Goal: Use online tool/utility: Utilize a website feature to perform a specific function

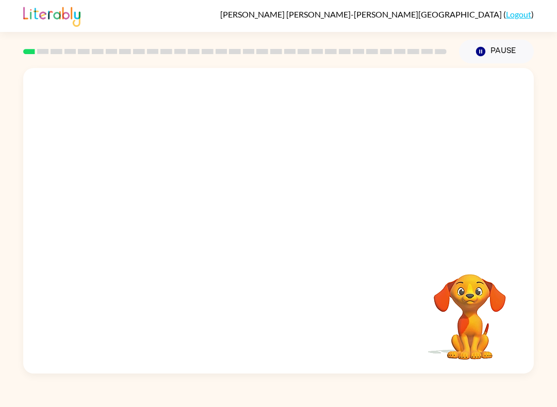
click at [153, 200] on video "Your browser must support playing .mp4 files to use Literably. Please try using…" at bounding box center [278, 160] width 510 height 185
click at [192, 186] on video "Your browser must support playing .mp4 files to use Literably. Please try using…" at bounding box center [278, 160] width 510 height 185
click at [159, 208] on video "Your browser must support playing .mp4 files to use Literably. Please try using…" at bounding box center [278, 160] width 510 height 185
click at [254, 227] on button "button" at bounding box center [278, 226] width 66 height 38
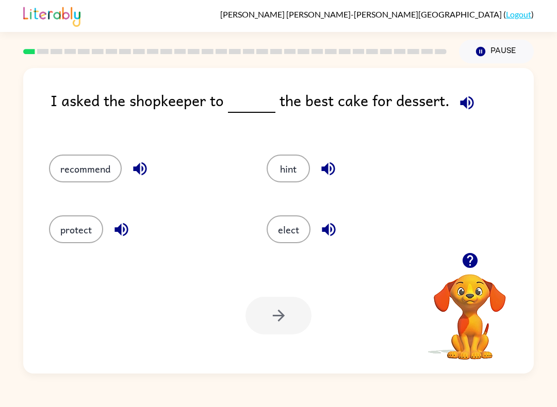
click at [62, 162] on button "recommend" at bounding box center [85, 169] width 73 height 28
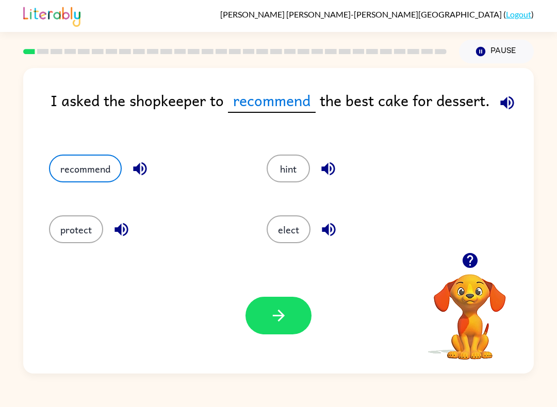
click at [296, 243] on button "elect" at bounding box center [289, 230] width 44 height 28
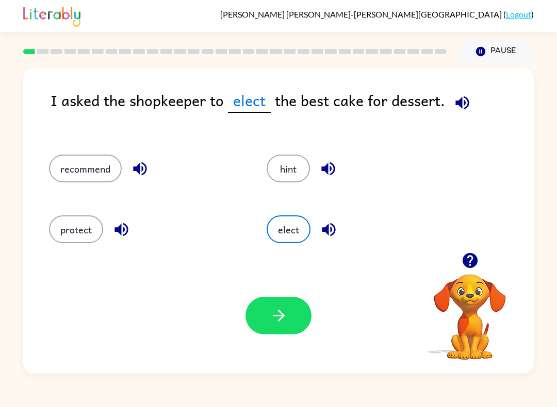
click at [297, 322] on button "button" at bounding box center [278, 316] width 66 height 38
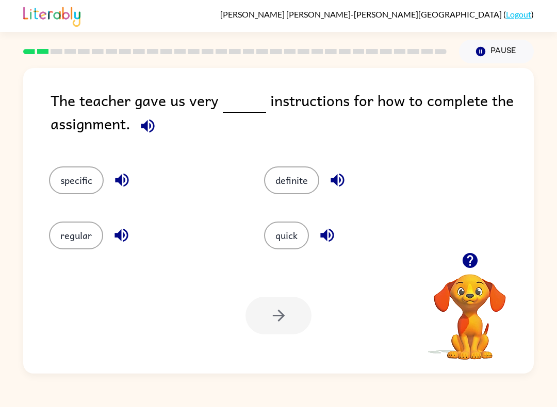
click at [60, 176] on button "specific" at bounding box center [76, 181] width 55 height 28
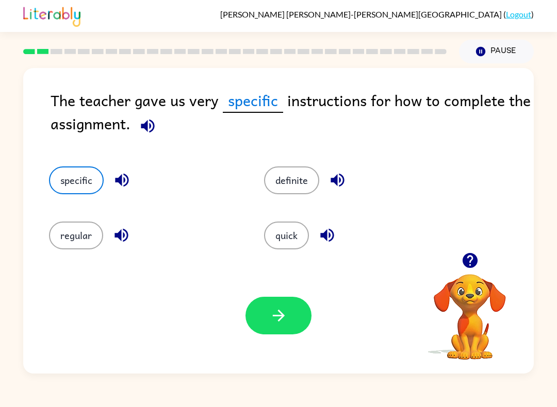
click at [58, 168] on button "specific" at bounding box center [76, 181] width 55 height 28
click at [60, 219] on div "regular" at bounding box center [136, 229] width 215 height 55
click at [60, 218] on div "regular" at bounding box center [136, 229] width 215 height 55
click at [54, 229] on button "regular" at bounding box center [76, 236] width 54 height 28
click at [299, 191] on button "definite" at bounding box center [291, 181] width 55 height 28
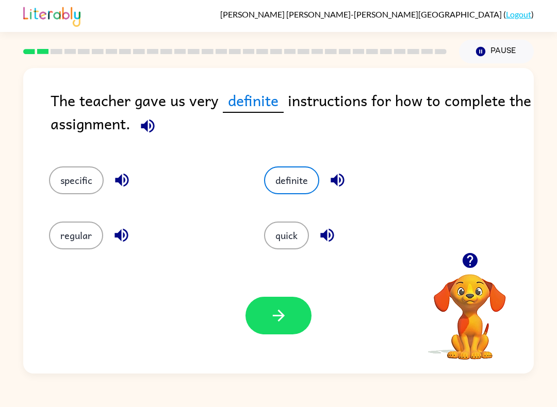
click at [288, 245] on button "quick" at bounding box center [286, 236] width 45 height 28
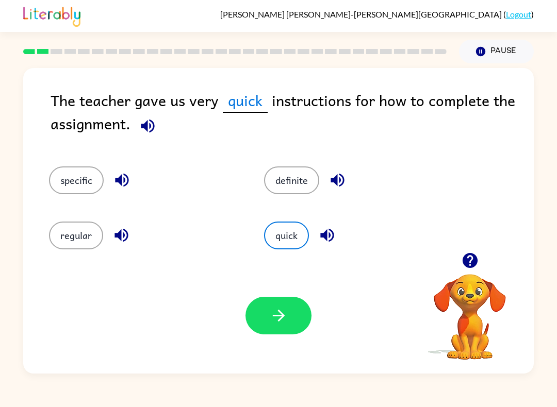
click at [139, 132] on icon "button" at bounding box center [148, 126] width 18 height 18
click at [73, 179] on button "specific" at bounding box center [76, 181] width 55 height 28
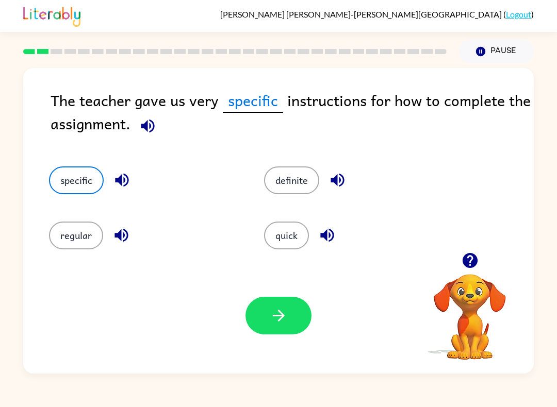
click at [284, 240] on button "quick" at bounding box center [286, 236] width 45 height 28
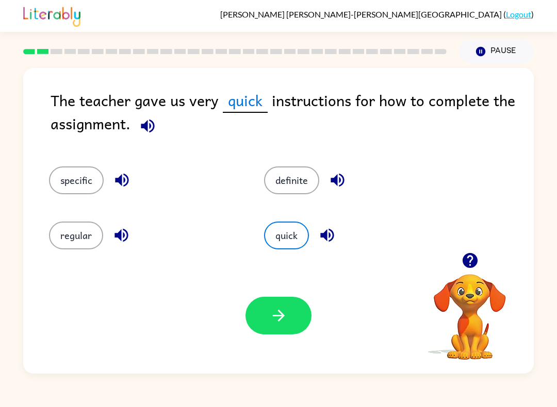
click at [293, 321] on button "button" at bounding box center [278, 316] width 66 height 38
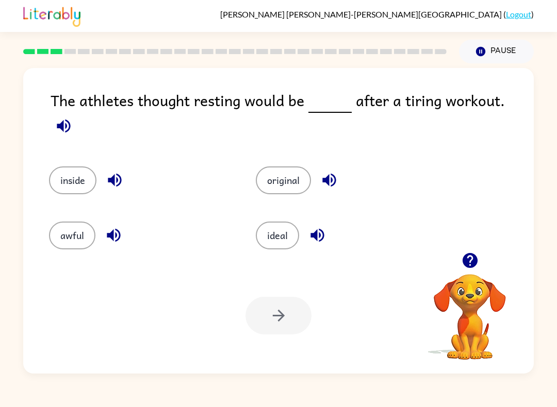
click at [284, 226] on button "ideal" at bounding box center [277, 236] width 43 height 28
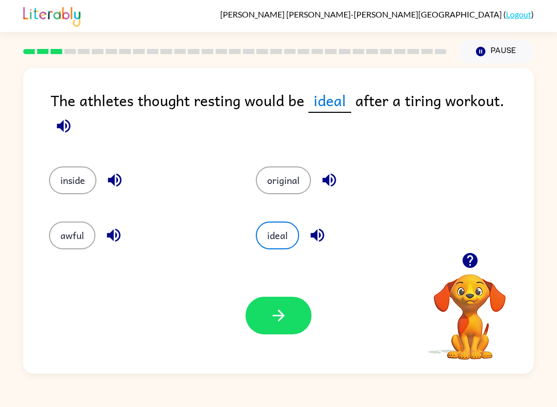
click at [289, 319] on button "button" at bounding box center [278, 316] width 66 height 38
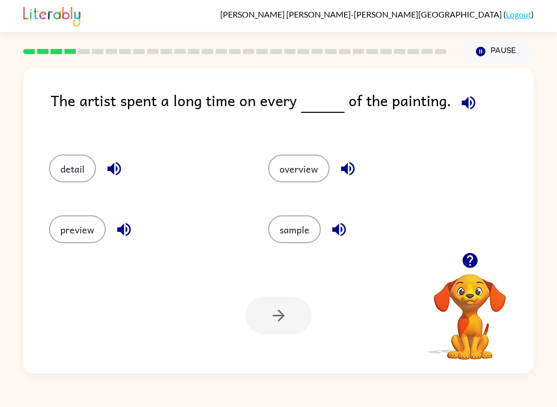
click at [62, 172] on button "detail" at bounding box center [72, 169] width 47 height 28
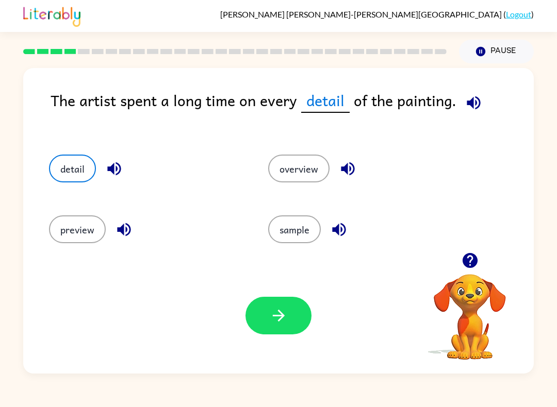
click at [291, 323] on button "button" at bounding box center [278, 316] width 66 height 38
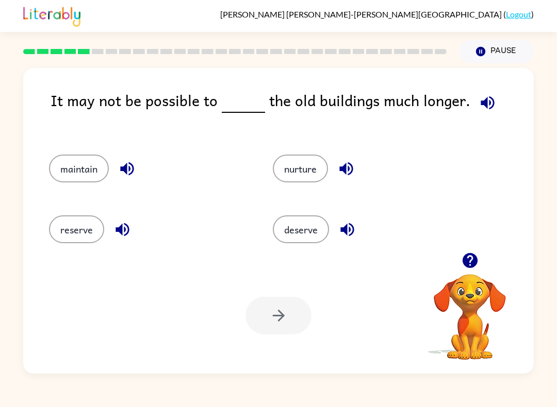
click at [57, 161] on button "maintain" at bounding box center [79, 169] width 60 height 28
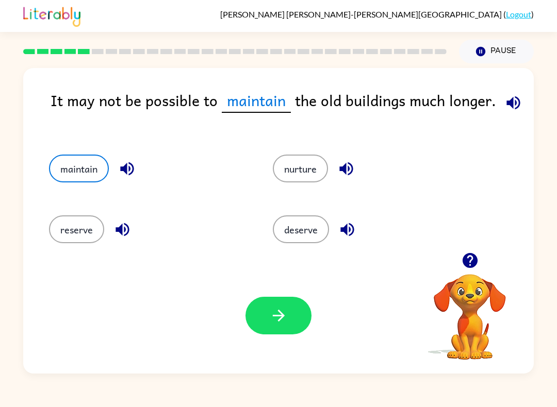
click at [295, 324] on button "button" at bounding box center [278, 316] width 66 height 38
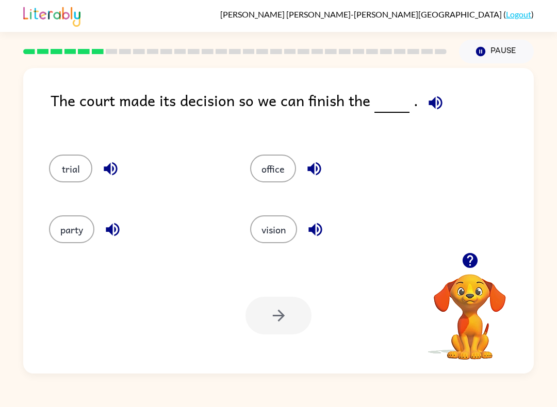
click at [59, 160] on button "trial" at bounding box center [70, 169] width 43 height 28
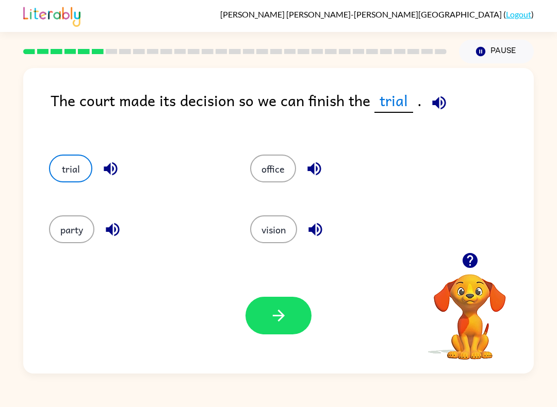
click at [60, 229] on button "party" at bounding box center [71, 230] width 45 height 28
click at [61, 158] on button "trial" at bounding box center [70, 169] width 43 height 28
click at [307, 318] on button "button" at bounding box center [278, 316] width 66 height 38
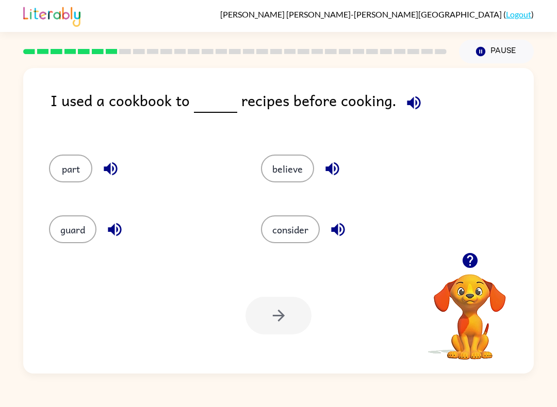
click at [467, 259] on icon "button" at bounding box center [469, 260] width 15 height 15
click at [288, 236] on button "consider" at bounding box center [290, 230] width 59 height 28
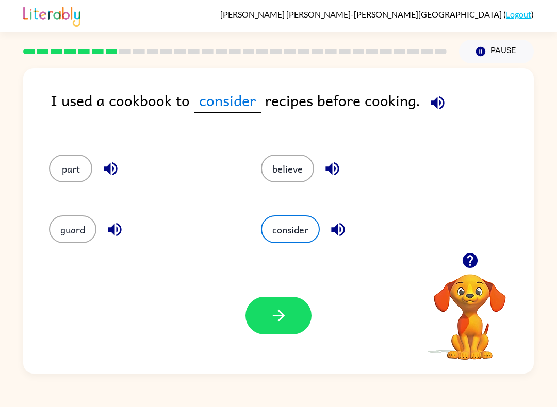
click at [54, 168] on button "part" at bounding box center [70, 169] width 43 height 28
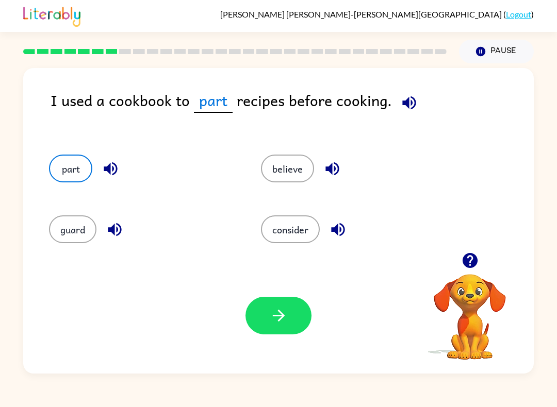
click at [48, 216] on div "guard" at bounding box center [135, 226] width 212 height 61
click at [61, 208] on div "guard" at bounding box center [135, 226] width 212 height 61
click at [57, 222] on button "guard" at bounding box center [72, 230] width 47 height 28
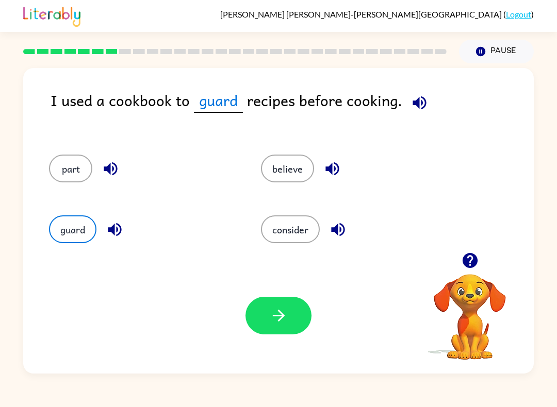
click at [287, 320] on icon "button" at bounding box center [279, 316] width 18 height 18
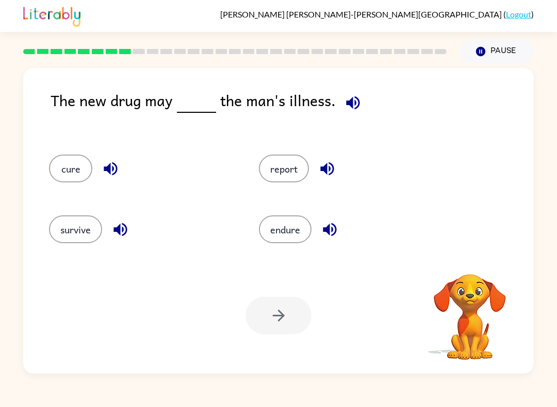
click at [65, 167] on button "cure" at bounding box center [70, 169] width 43 height 28
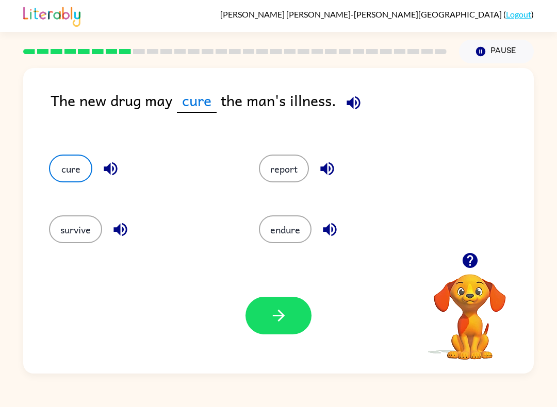
click at [297, 323] on button "button" at bounding box center [278, 316] width 66 height 38
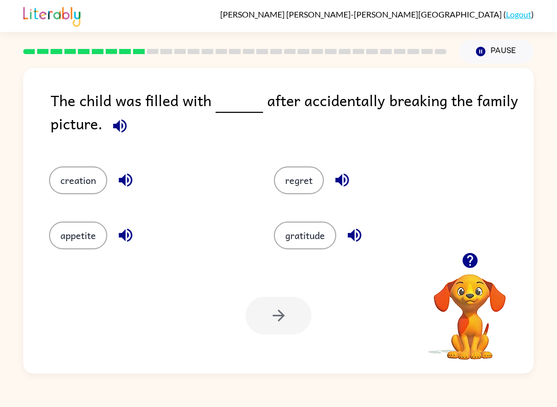
click at [299, 185] on button "regret" at bounding box center [299, 181] width 50 height 28
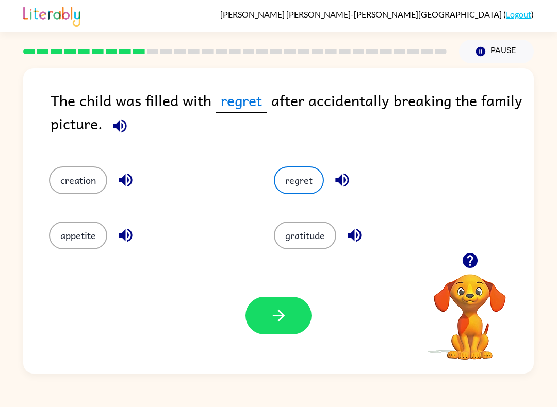
click at [281, 314] on icon "button" at bounding box center [278, 316] width 12 height 12
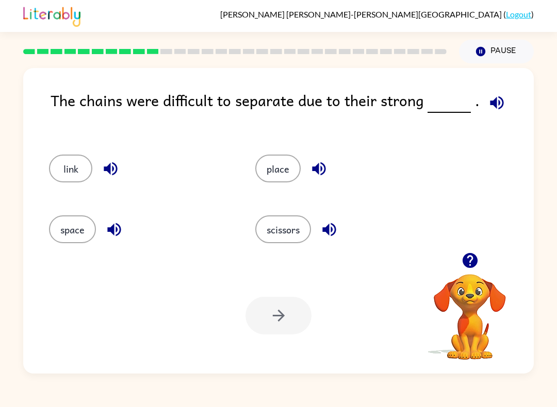
click at [59, 167] on button "link" at bounding box center [70, 169] width 43 height 28
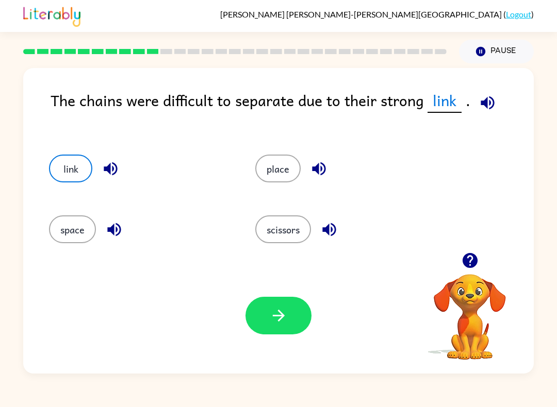
click at [297, 320] on button "button" at bounding box center [278, 316] width 66 height 38
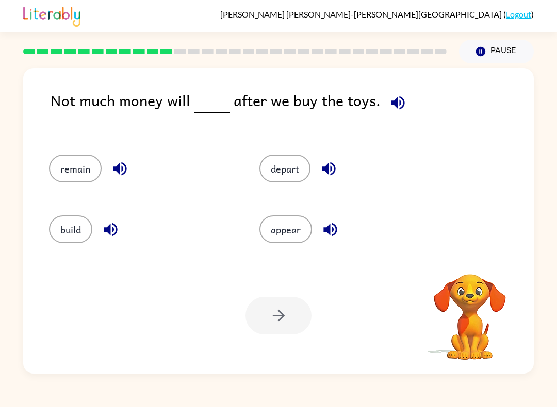
click at [67, 169] on button "remain" at bounding box center [75, 169] width 53 height 28
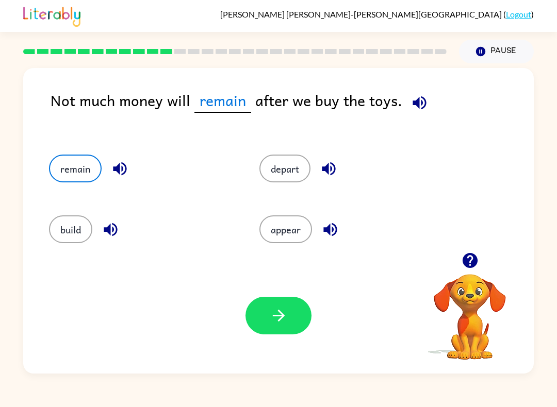
click at [292, 316] on button "button" at bounding box center [278, 316] width 66 height 38
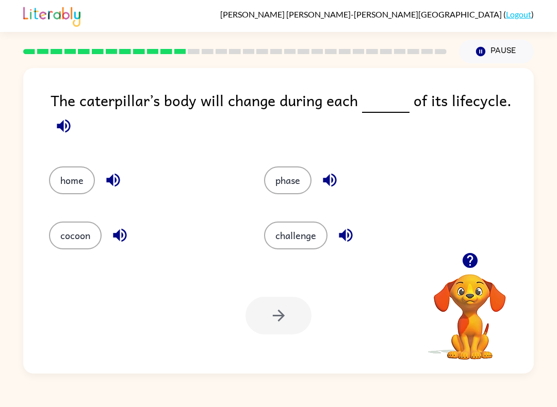
click at [280, 191] on button "phase" at bounding box center [287, 181] width 47 height 28
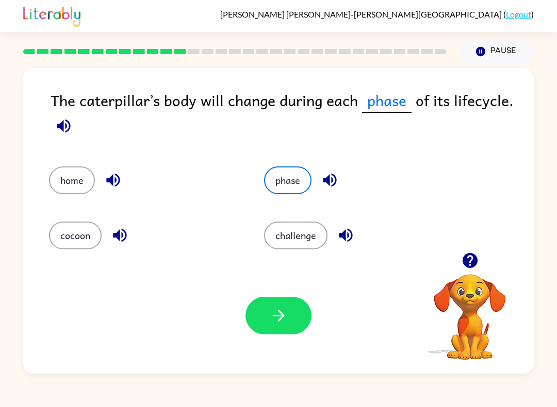
click at [296, 332] on button "button" at bounding box center [278, 316] width 66 height 38
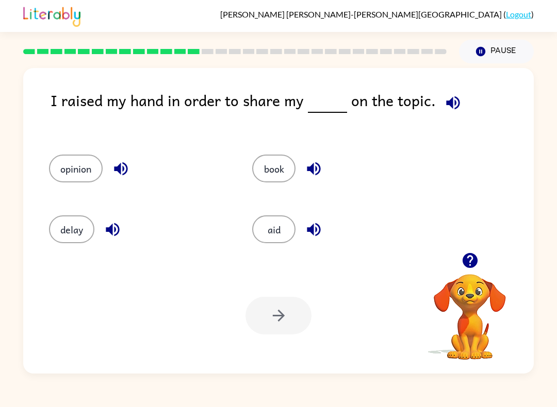
click at [74, 152] on div "opinion" at bounding box center [130, 165] width 203 height 61
click at [70, 161] on button "opinion" at bounding box center [76, 169] width 54 height 28
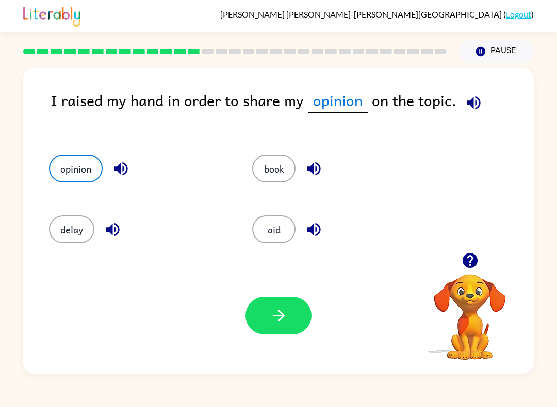
click at [295, 317] on button "button" at bounding box center [278, 316] width 66 height 38
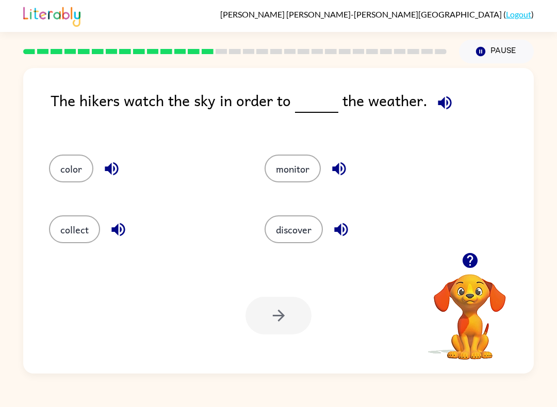
click at [305, 146] on div "monitor" at bounding box center [353, 165] width 216 height 61
click at [294, 167] on button "monitor" at bounding box center [292, 169] width 56 height 28
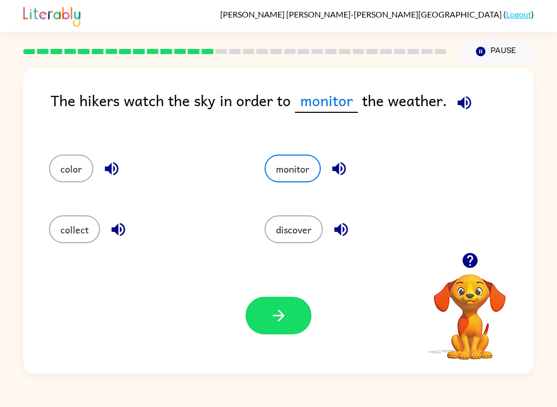
click at [291, 320] on button "button" at bounding box center [278, 316] width 66 height 38
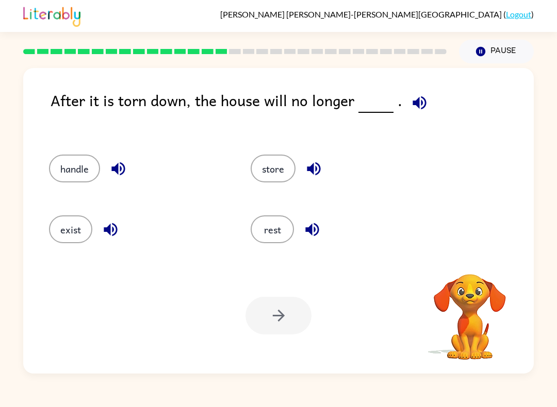
click at [57, 230] on button "exist" at bounding box center [70, 230] width 43 height 28
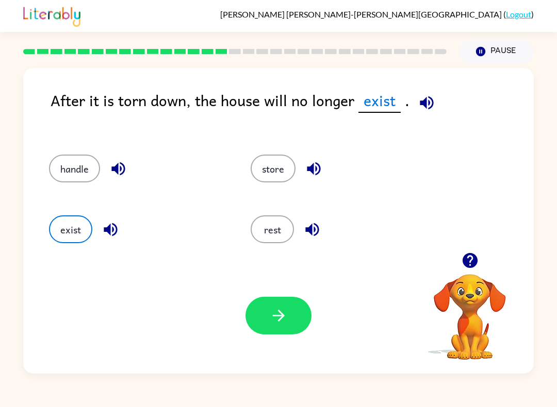
click at [293, 323] on button "button" at bounding box center [278, 316] width 66 height 38
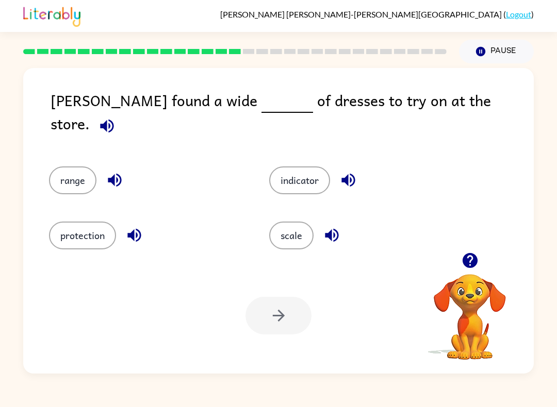
click at [60, 167] on button "range" at bounding box center [72, 181] width 47 height 28
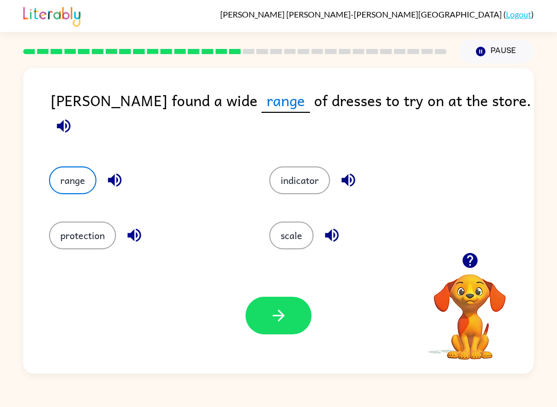
click at [287, 318] on icon "button" at bounding box center [279, 316] width 18 height 18
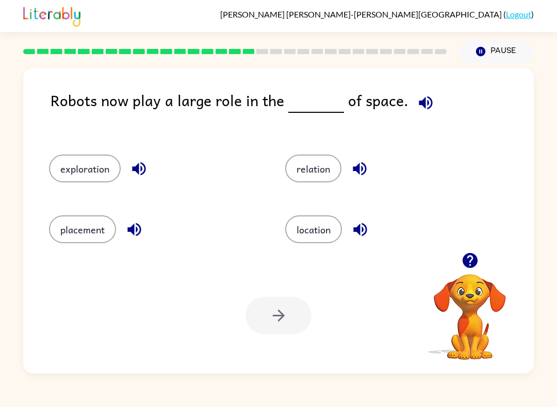
click at [63, 158] on button "exploration" at bounding box center [85, 169] width 72 height 28
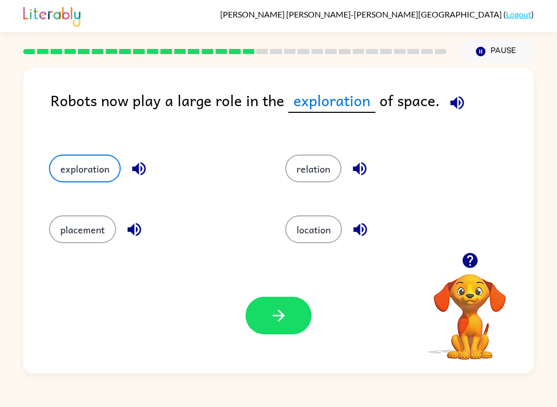
click at [293, 335] on button "button" at bounding box center [278, 316] width 66 height 38
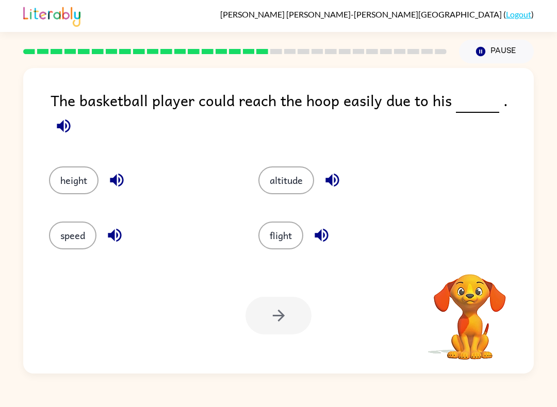
click at [64, 167] on button "height" at bounding box center [73, 181] width 49 height 28
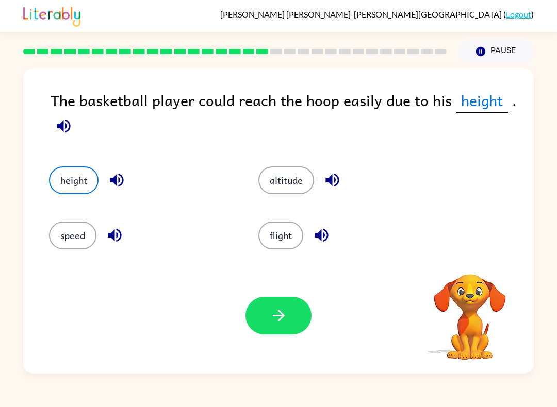
click at [293, 313] on button "button" at bounding box center [278, 316] width 66 height 38
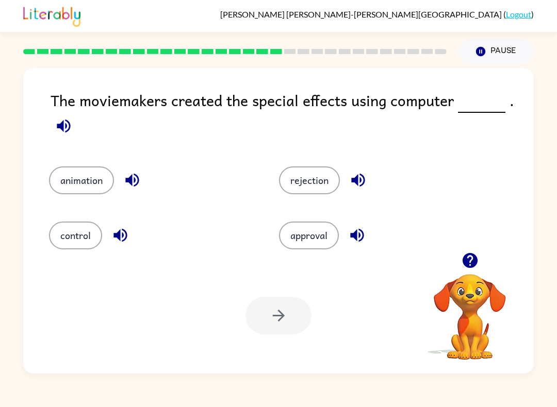
click at [56, 178] on button "animation" at bounding box center [81, 181] width 65 height 28
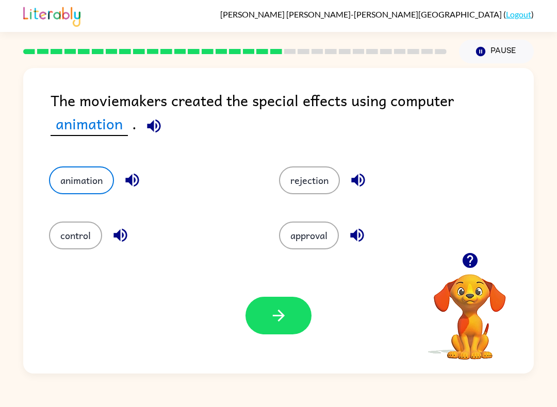
click at [294, 325] on button "button" at bounding box center [278, 316] width 66 height 38
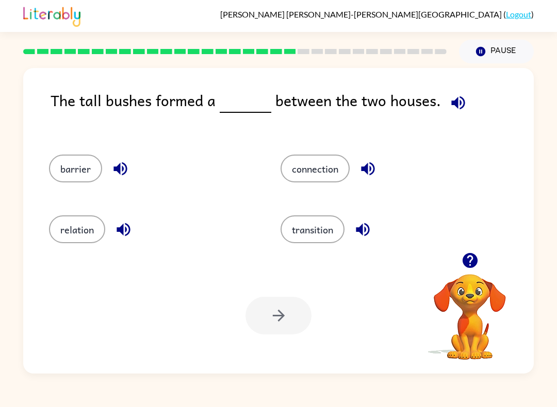
click at [56, 165] on button "barrier" at bounding box center [75, 169] width 53 height 28
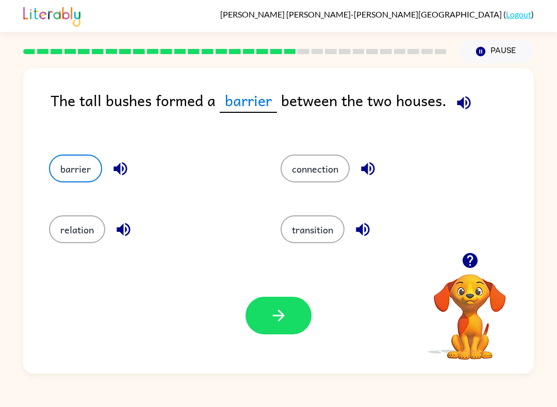
click at [296, 320] on button "button" at bounding box center [278, 316] width 66 height 38
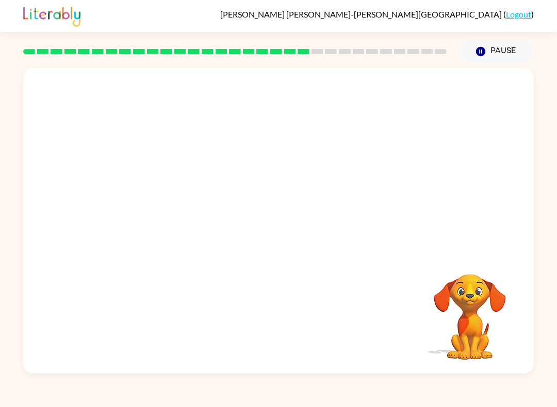
click at [172, 215] on video "Your browser must support playing .mp4 files to use Literably. Please try using…" at bounding box center [278, 160] width 510 height 185
click at [280, 198] on div at bounding box center [278, 221] width 510 height 306
click at [275, 211] on div at bounding box center [278, 226] width 66 height 38
click at [273, 211] on button "button" at bounding box center [278, 226] width 66 height 38
click at [273, 214] on div at bounding box center [278, 226] width 66 height 38
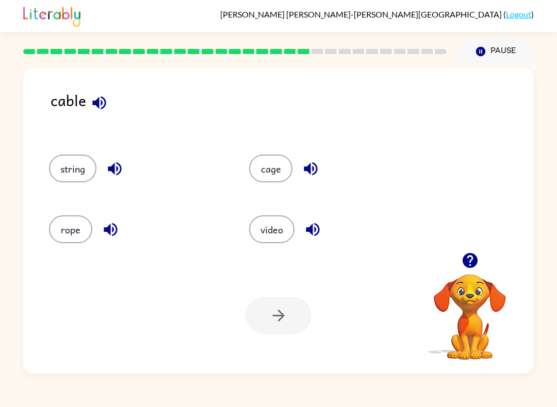
click at [64, 164] on button "string" at bounding box center [72, 169] width 47 height 28
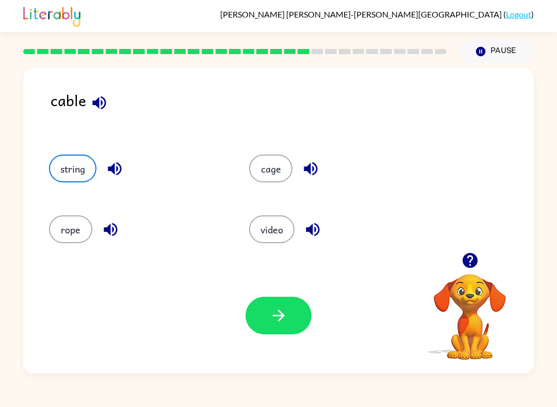
click at [303, 332] on button "button" at bounding box center [278, 316] width 66 height 38
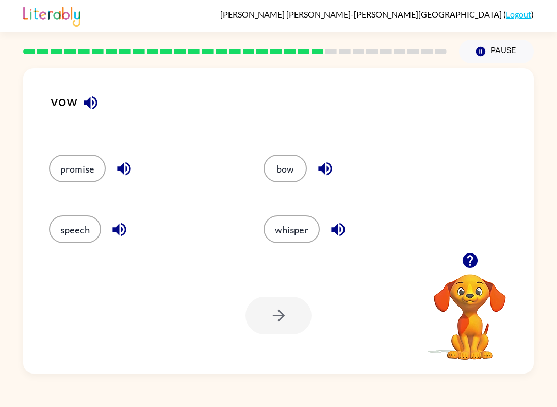
click at [88, 105] on icon "button" at bounding box center [90, 102] width 13 height 13
click at [89, 101] on icon "button" at bounding box center [90, 102] width 13 height 13
click at [331, 170] on icon "button" at bounding box center [324, 168] width 13 height 13
click at [80, 102] on button "button" at bounding box center [90, 103] width 26 height 26
click at [336, 173] on button "button" at bounding box center [325, 169] width 26 height 26
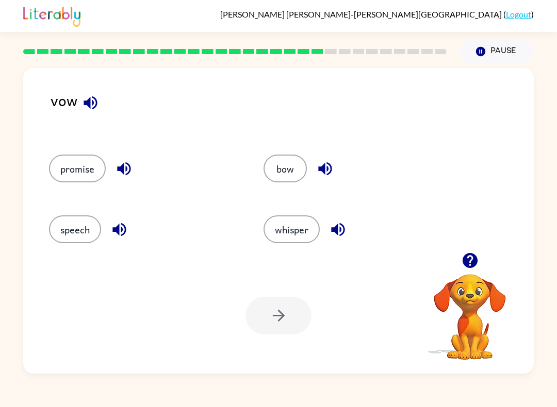
click at [84, 106] on icon "button" at bounding box center [90, 103] width 18 height 18
click at [284, 162] on button "bow" at bounding box center [284, 169] width 43 height 28
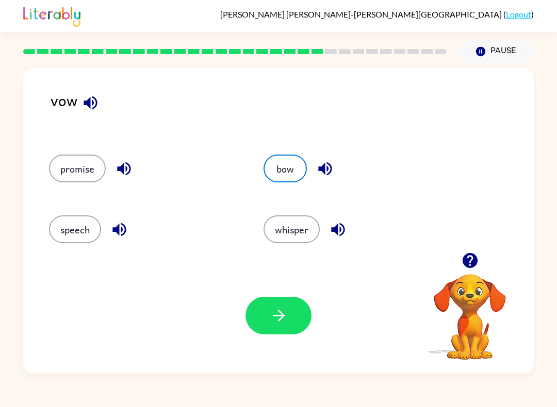
click at [284, 162] on button "bow" at bounding box center [284, 169] width 43 height 28
click at [281, 314] on icon "button" at bounding box center [278, 316] width 12 height 12
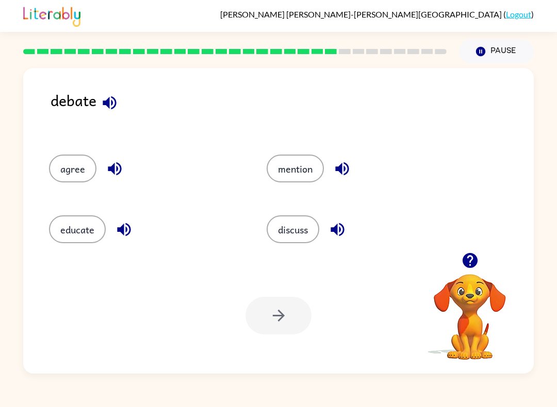
click at [285, 226] on button "discuss" at bounding box center [293, 230] width 53 height 28
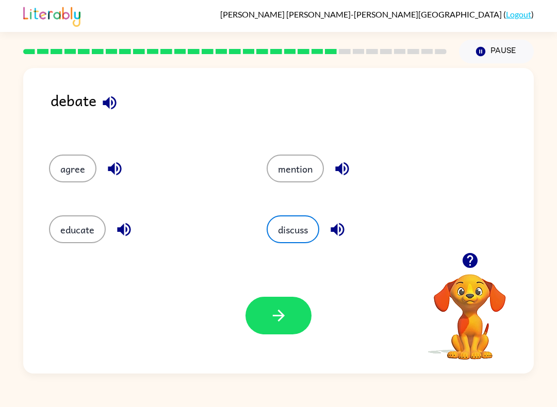
click at [289, 333] on button "button" at bounding box center [278, 316] width 66 height 38
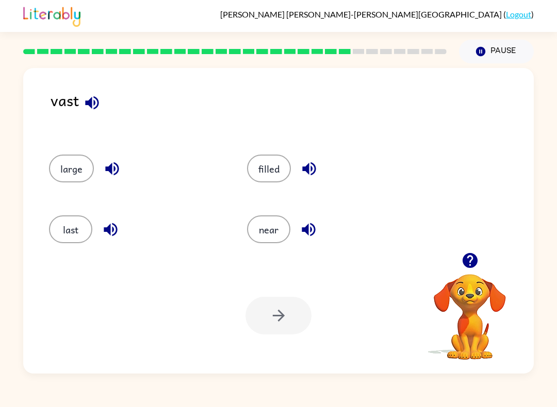
click at [55, 167] on button "large" at bounding box center [71, 169] width 45 height 28
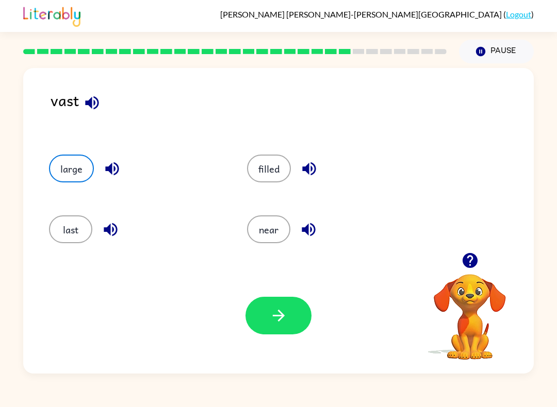
click at [89, 106] on icon "button" at bounding box center [91, 102] width 13 height 13
click at [87, 105] on icon "button" at bounding box center [91, 102] width 13 height 13
click at [269, 160] on button "filled" at bounding box center [269, 169] width 44 height 28
click at [283, 225] on button "near" at bounding box center [268, 230] width 43 height 28
click at [58, 220] on button "last" at bounding box center [70, 230] width 43 height 28
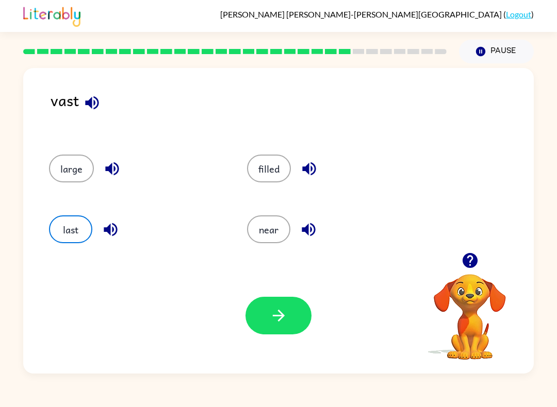
click at [86, 110] on icon "button" at bounding box center [92, 103] width 18 height 18
click at [57, 165] on button "large" at bounding box center [71, 169] width 45 height 28
click at [280, 176] on button "filled" at bounding box center [269, 169] width 44 height 28
click at [57, 162] on button "large" at bounding box center [71, 169] width 45 height 28
click at [306, 322] on button "button" at bounding box center [278, 316] width 66 height 38
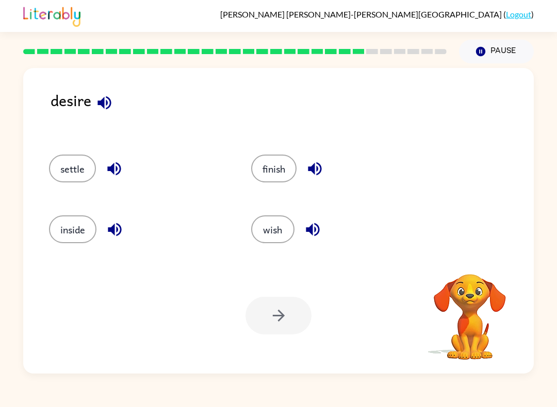
click at [264, 243] on button "wish" at bounding box center [272, 230] width 43 height 28
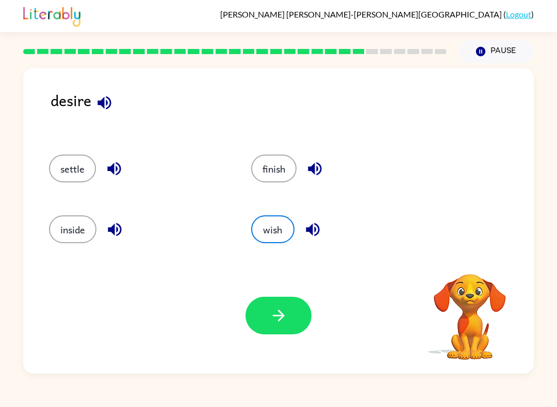
click at [294, 308] on button "button" at bounding box center [278, 316] width 66 height 38
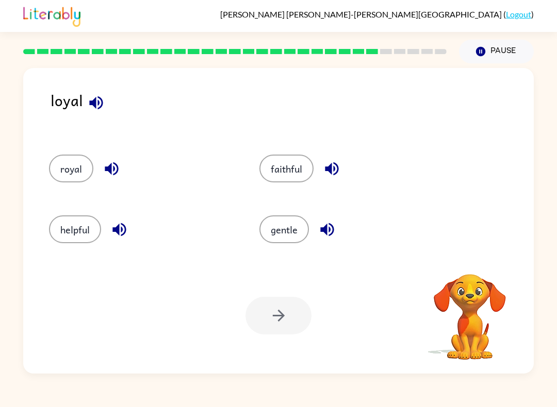
click at [62, 170] on button "royal" at bounding box center [71, 169] width 44 height 28
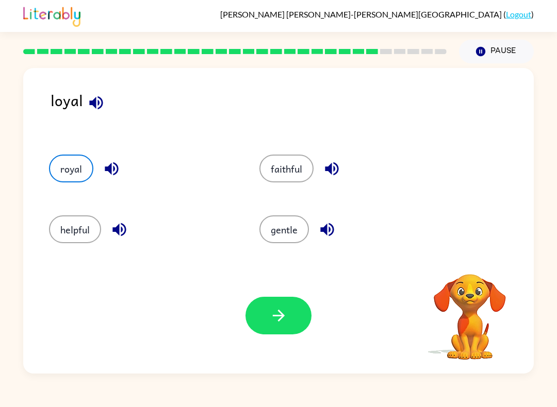
click at [54, 169] on button "royal" at bounding box center [71, 169] width 44 height 28
click at [57, 231] on button "helpful" at bounding box center [75, 230] width 52 height 28
click at [292, 231] on button "gentle" at bounding box center [283, 230] width 49 height 28
click at [294, 317] on button "button" at bounding box center [278, 316] width 66 height 38
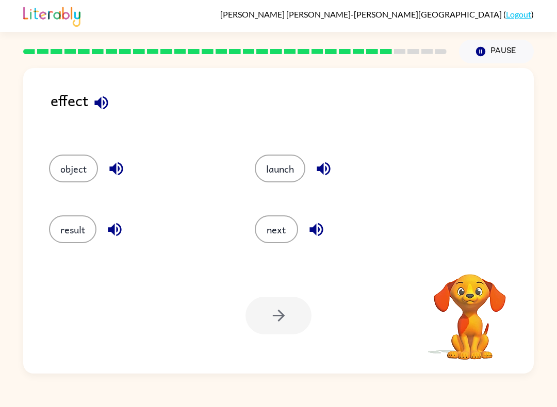
click at [51, 225] on button "result" at bounding box center [72, 230] width 47 height 28
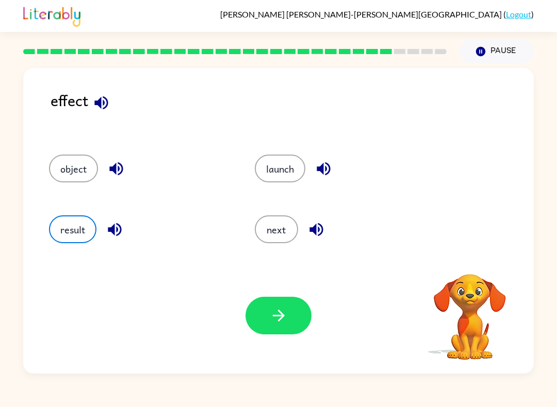
click at [310, 319] on button "button" at bounding box center [278, 316] width 66 height 38
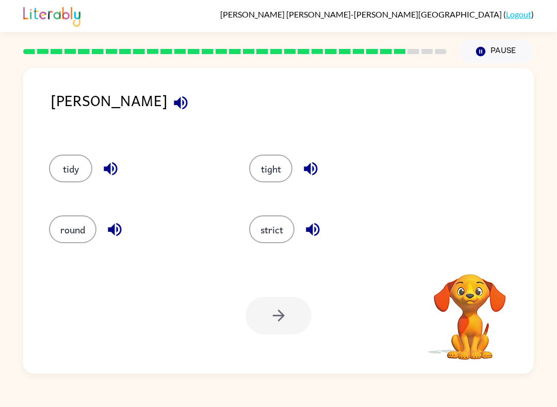
click at [172, 109] on icon "button" at bounding box center [181, 103] width 18 height 18
click at [58, 165] on button "tidy" at bounding box center [70, 169] width 43 height 28
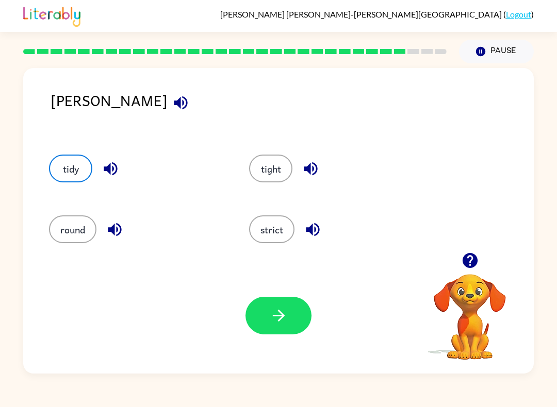
click at [288, 309] on button "button" at bounding box center [278, 316] width 66 height 38
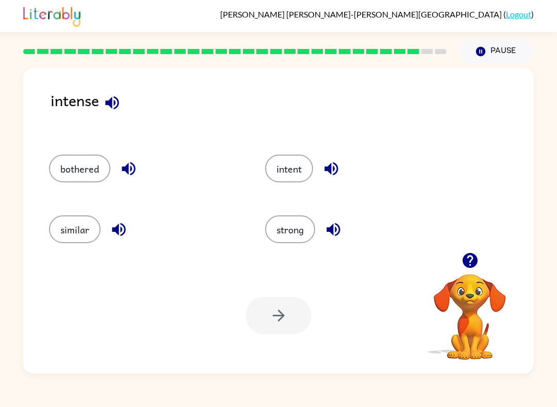
click at [290, 232] on button "strong" at bounding box center [290, 230] width 50 height 28
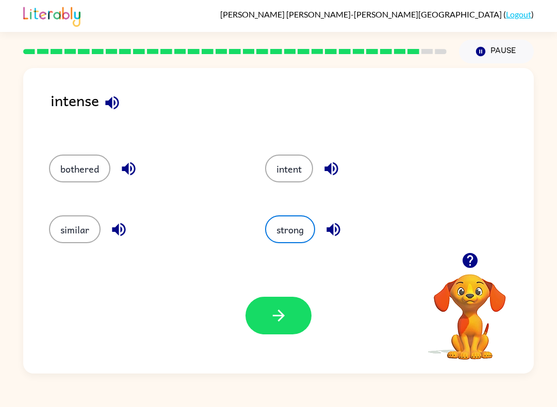
click at [278, 324] on icon "button" at bounding box center [279, 316] width 18 height 18
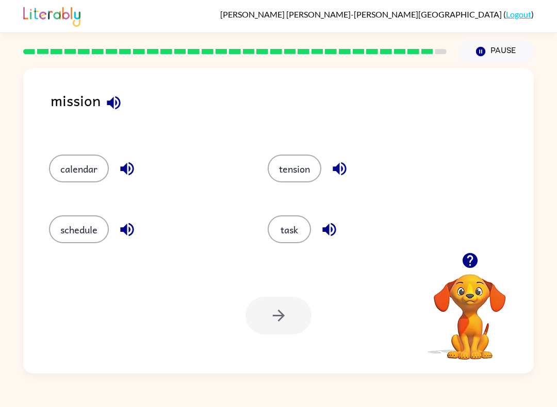
click at [274, 237] on button "task" at bounding box center [289, 230] width 43 height 28
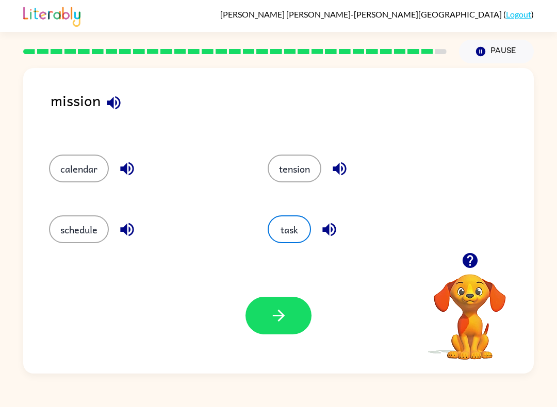
click at [291, 314] on button "button" at bounding box center [278, 316] width 66 height 38
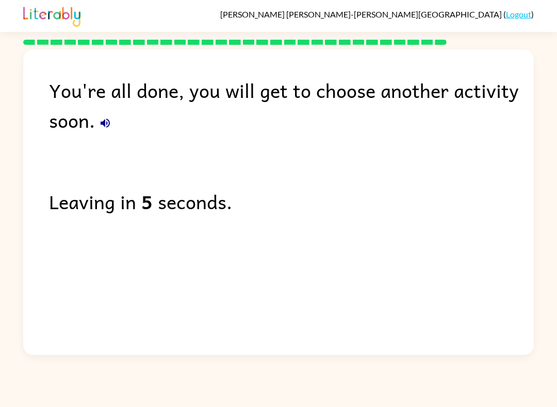
click at [395, 274] on div "You're all done, you will get to choose another activity soon. Leaving in 5 sec…" at bounding box center [278, 199] width 510 height 301
click at [444, 190] on div "Leaving in 4 seconds." at bounding box center [291, 202] width 485 height 30
click at [465, 198] on div "Leaving in 4 seconds." at bounding box center [291, 202] width 485 height 30
